Goal: Task Accomplishment & Management: Use online tool/utility

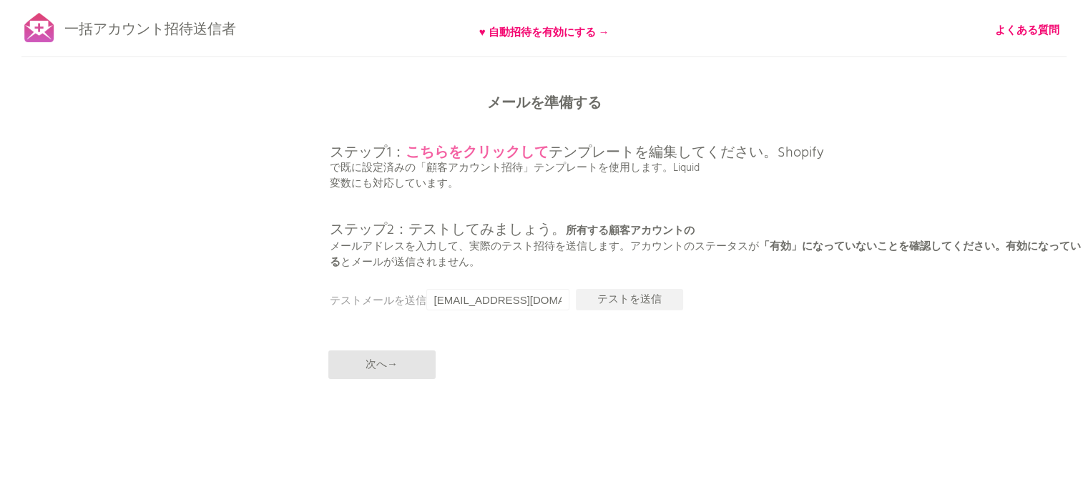
click at [494, 152] on font "こちらをクリックして" at bounding box center [477, 153] width 143 height 23
drag, startPoint x: 476, startPoint y: 301, endPoint x: 715, endPoint y: 328, distance: 239.8
click at [715, 328] on div "一括アカウント招待送信者 ♥ 自動招待を有効にする → よくある質問 すべての顧客を同期しました。 送信を一時停止 （これには最大30分かかる場合があります）…" at bounding box center [544, 250] width 1088 height 501
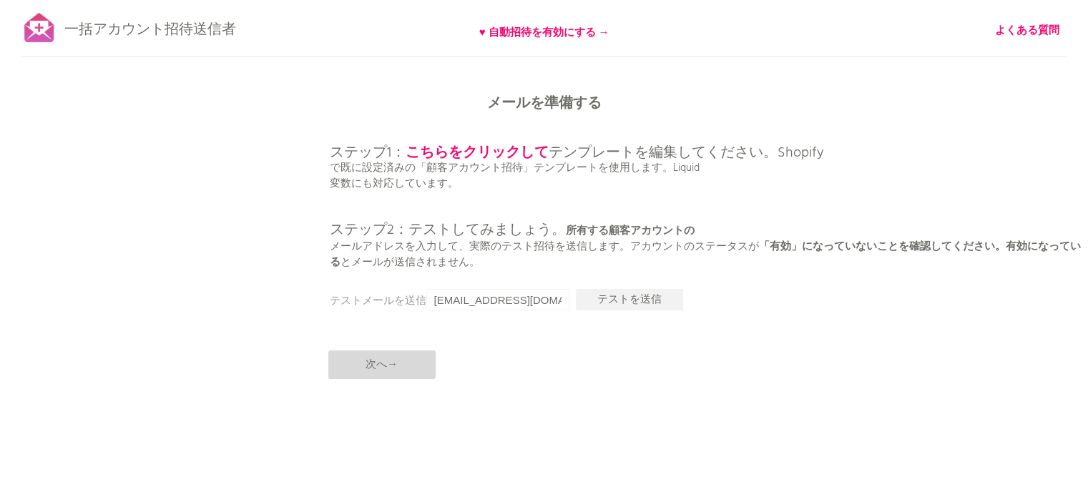
click at [418, 366] on p "次へ→" at bounding box center [381, 365] width 107 height 29
click at [371, 366] on font "次へ→" at bounding box center [382, 364] width 32 height 17
